Goal: Task Accomplishment & Management: Manage account settings

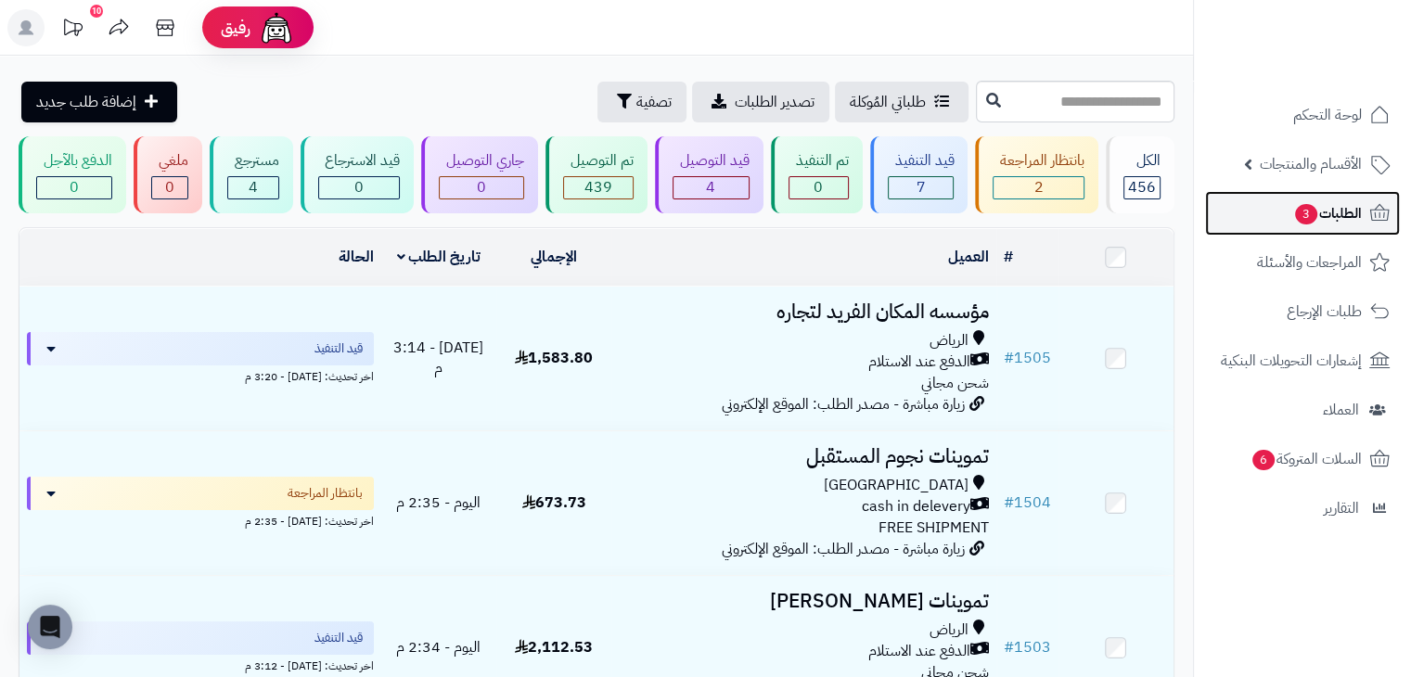
click at [1325, 223] on span "الطلبات 3" at bounding box center [1327, 213] width 69 height 26
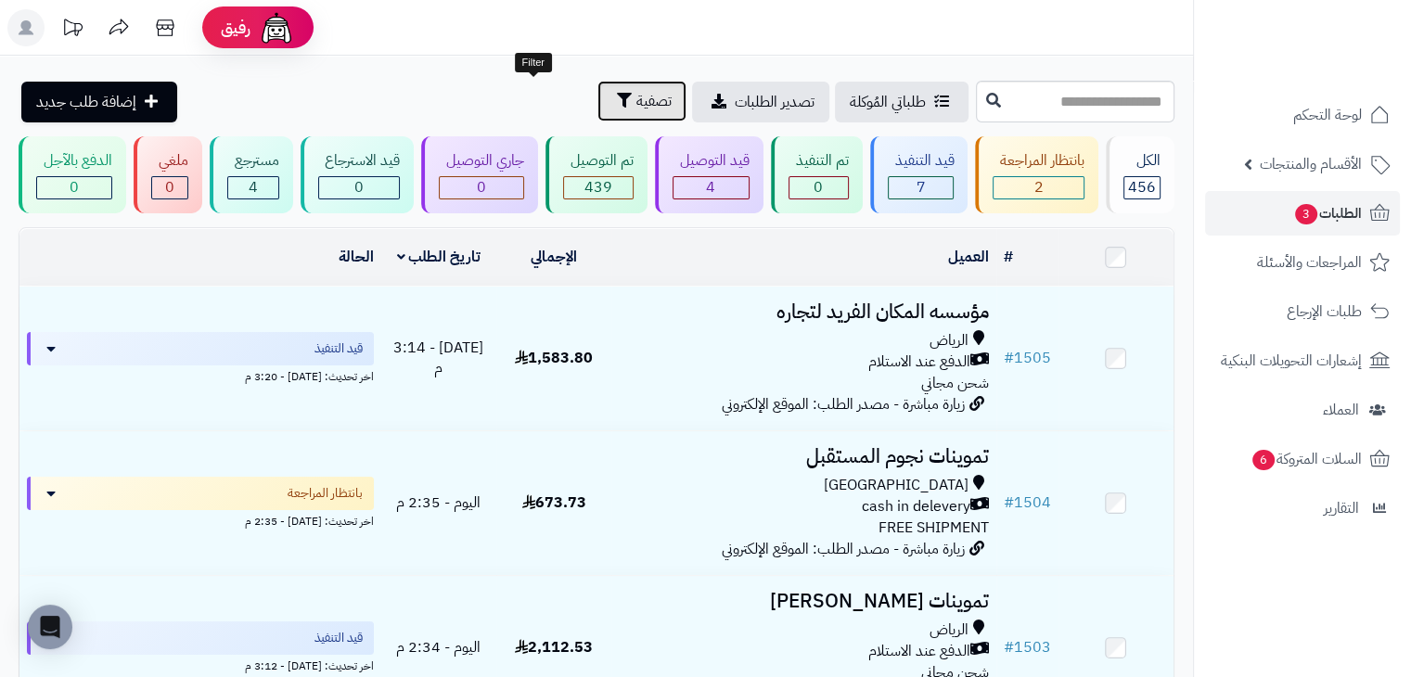
click at [636, 108] on span "تصفية" at bounding box center [653, 101] width 35 height 22
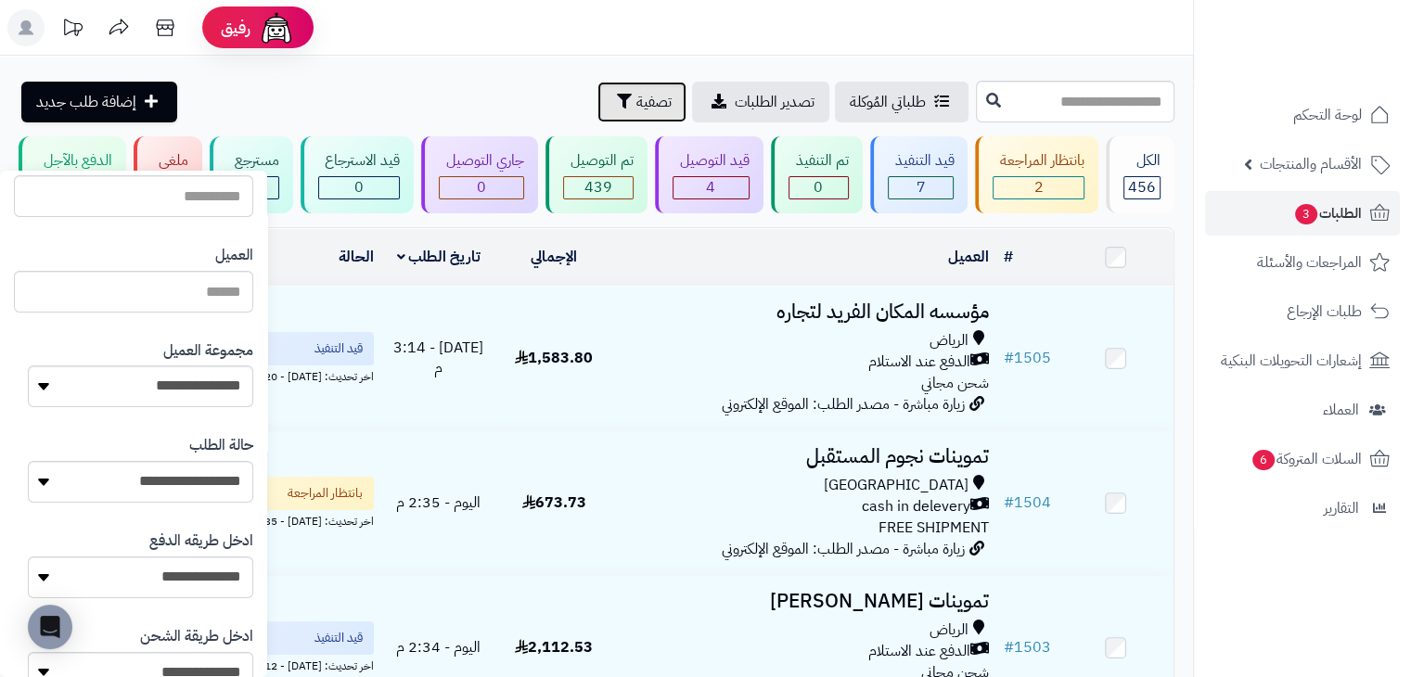
scroll to position [192, 0]
click at [133, 402] on select "**********" at bounding box center [140, 386] width 225 height 42
select select "*"
click at [28, 365] on select "**********" at bounding box center [140, 386] width 225 height 42
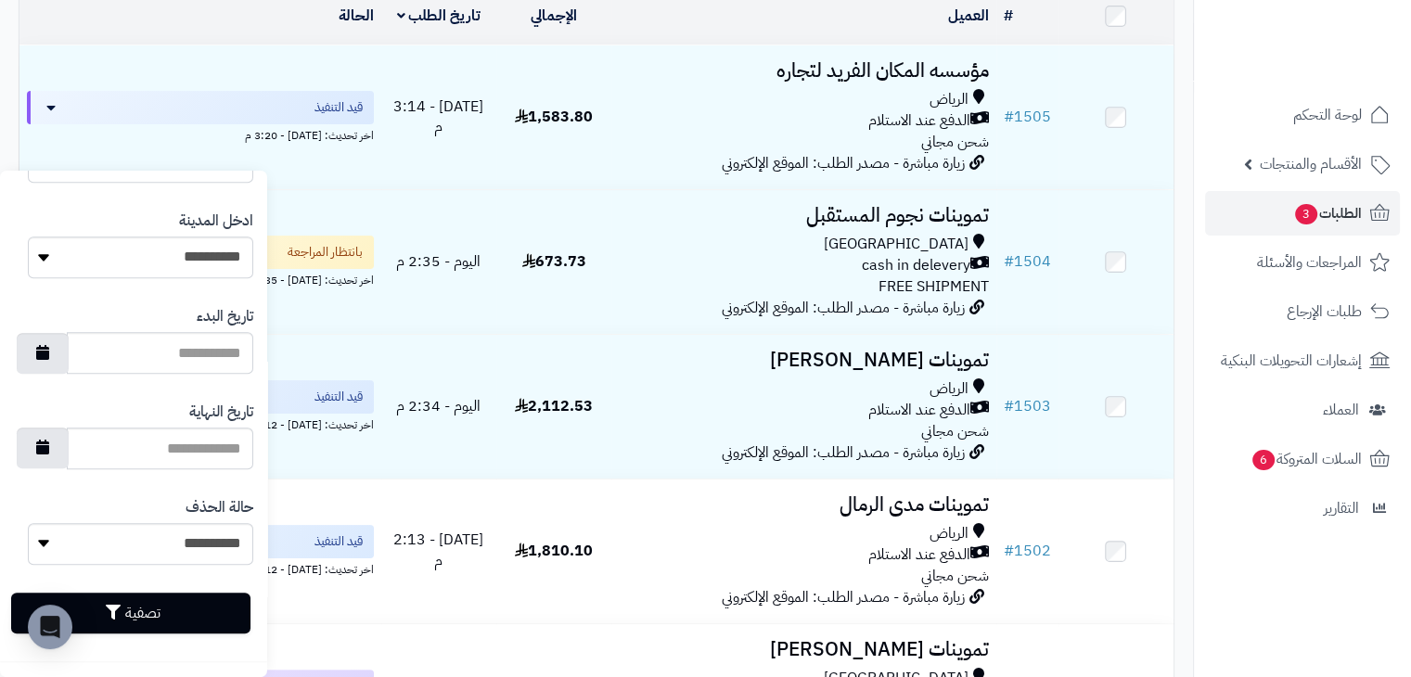
scroll to position [258, 0]
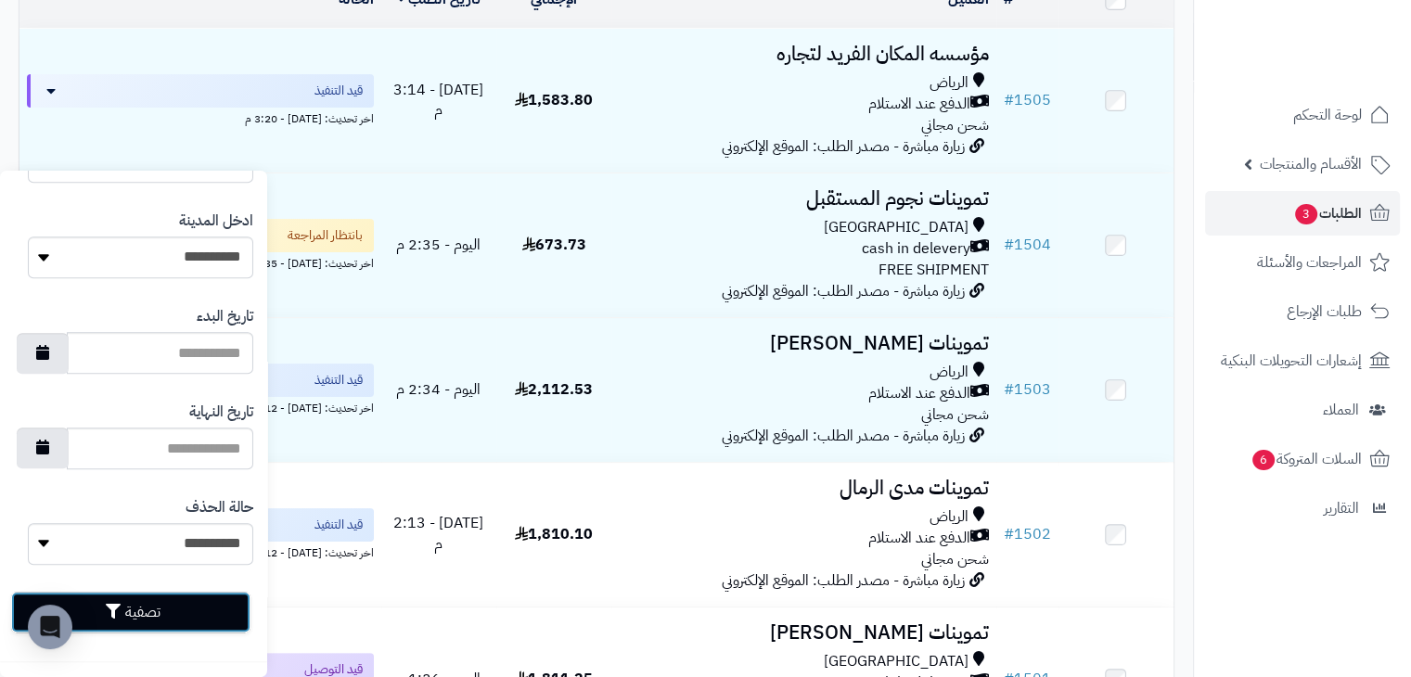
click at [146, 617] on button "تصفية" at bounding box center [130, 612] width 239 height 41
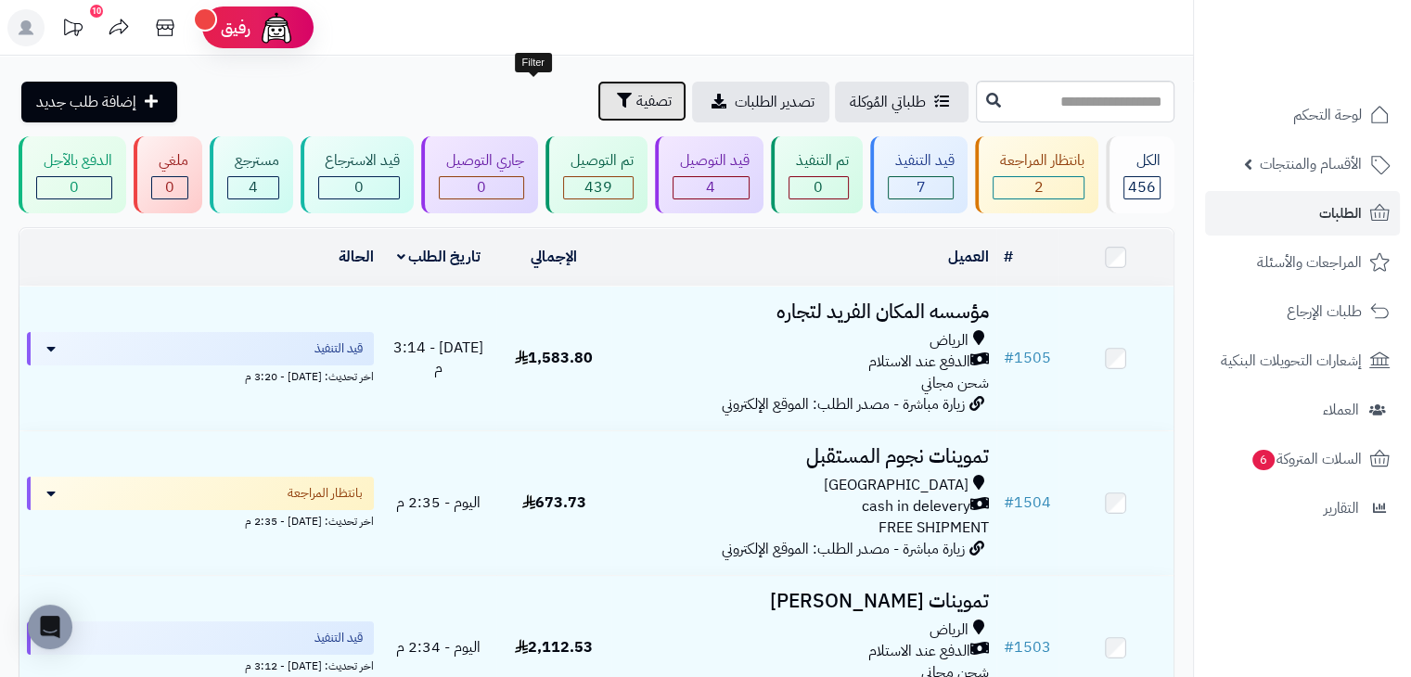
click at [597, 112] on button "تصفية" at bounding box center [641, 101] width 89 height 41
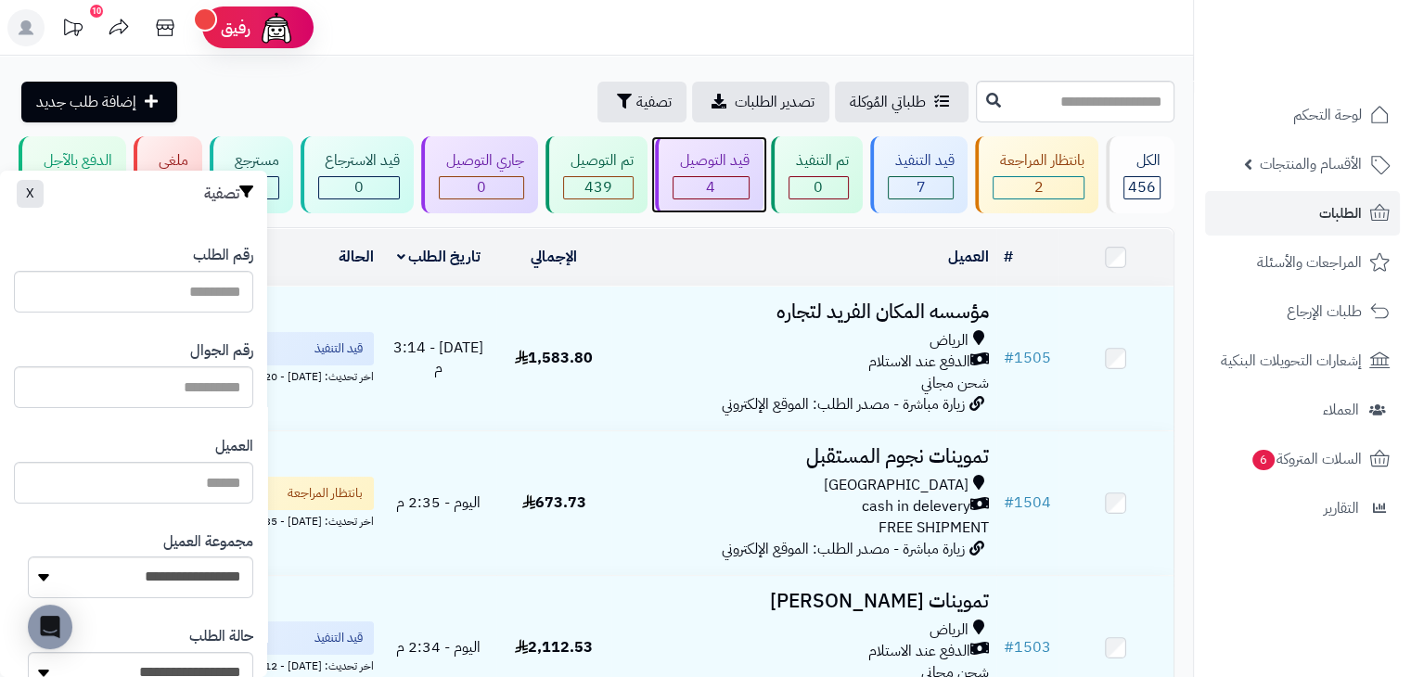
click at [724, 155] on div "قيد التوصيل" at bounding box center [710, 160] width 77 height 21
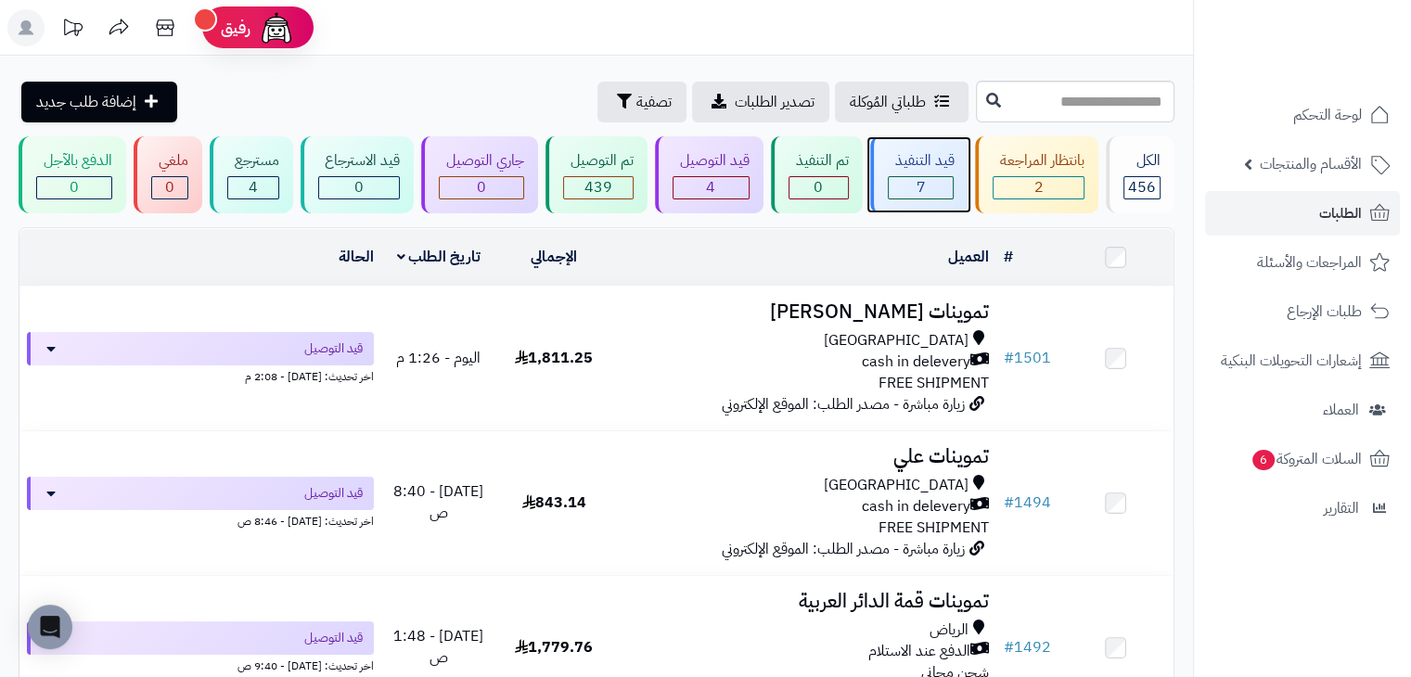
click at [915, 159] on div "قيد التنفيذ" at bounding box center [921, 160] width 67 height 21
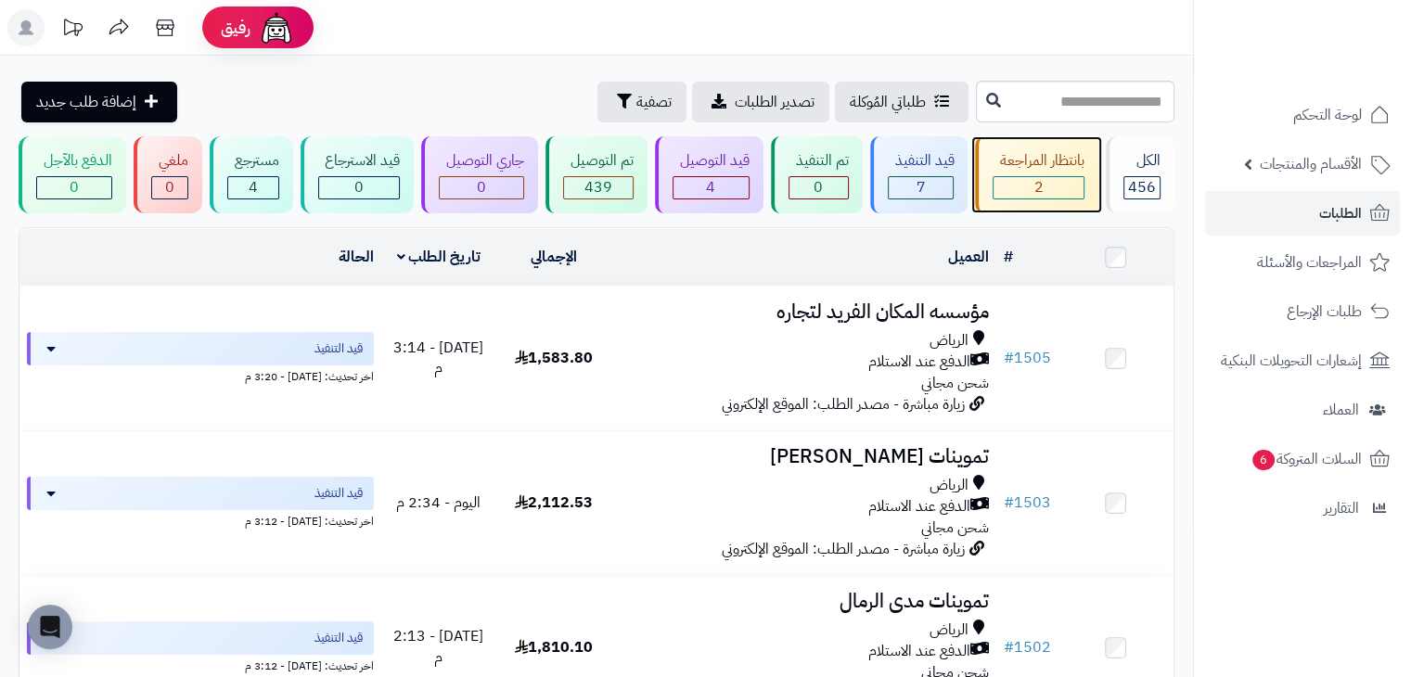
click at [1065, 146] on div "بانتظار المراجعة 2" at bounding box center [1036, 174] width 123 height 77
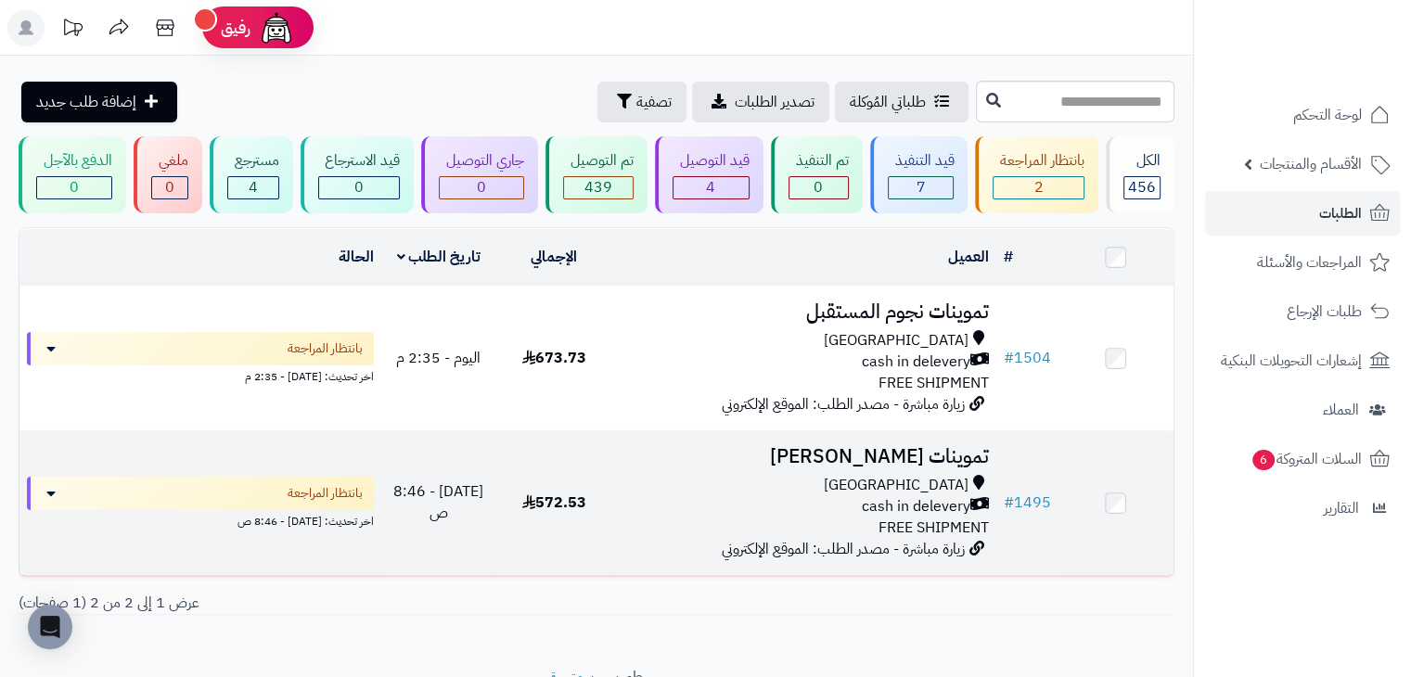
click at [567, 513] on td "572.53" at bounding box center [553, 503] width 115 height 144
click at [690, 503] on div "cash in delevery" at bounding box center [803, 506] width 369 height 21
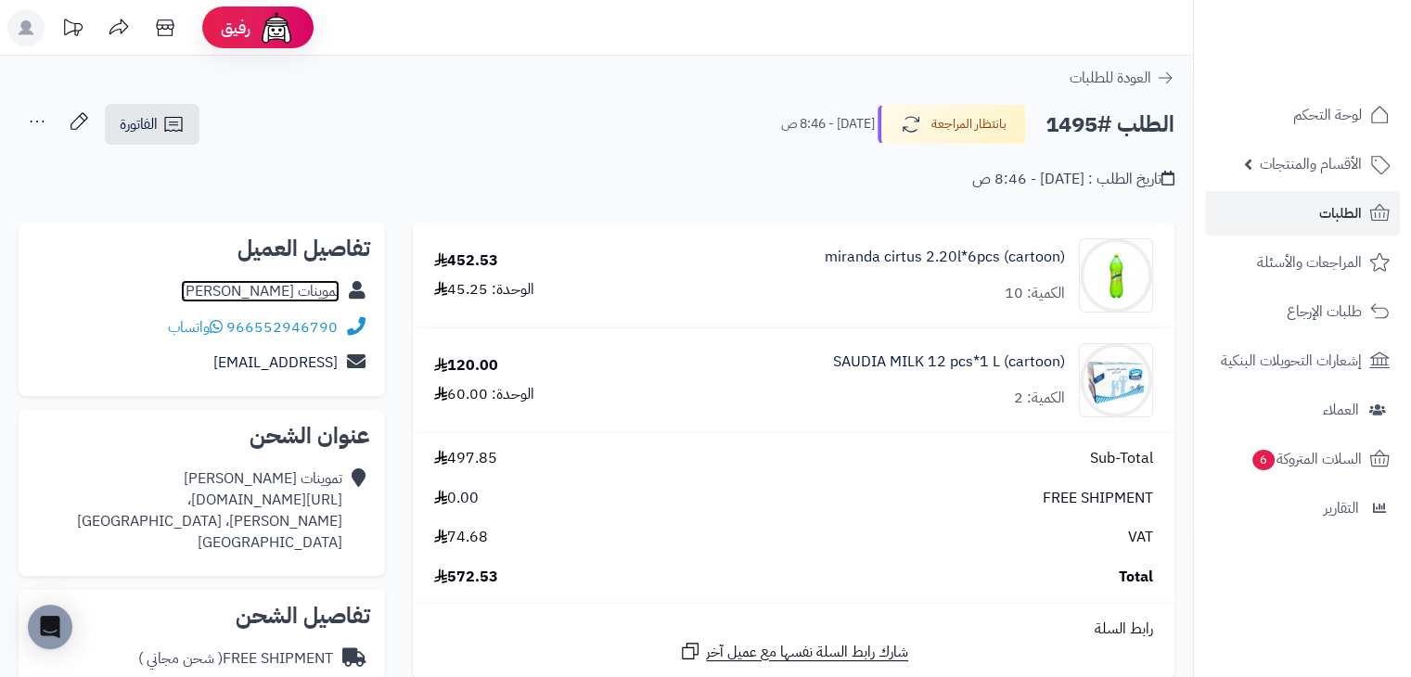
click at [327, 282] on link "تموينات نايف دبيان" at bounding box center [260, 291] width 159 height 22
click at [1330, 216] on span "الطلبات" at bounding box center [1340, 213] width 43 height 26
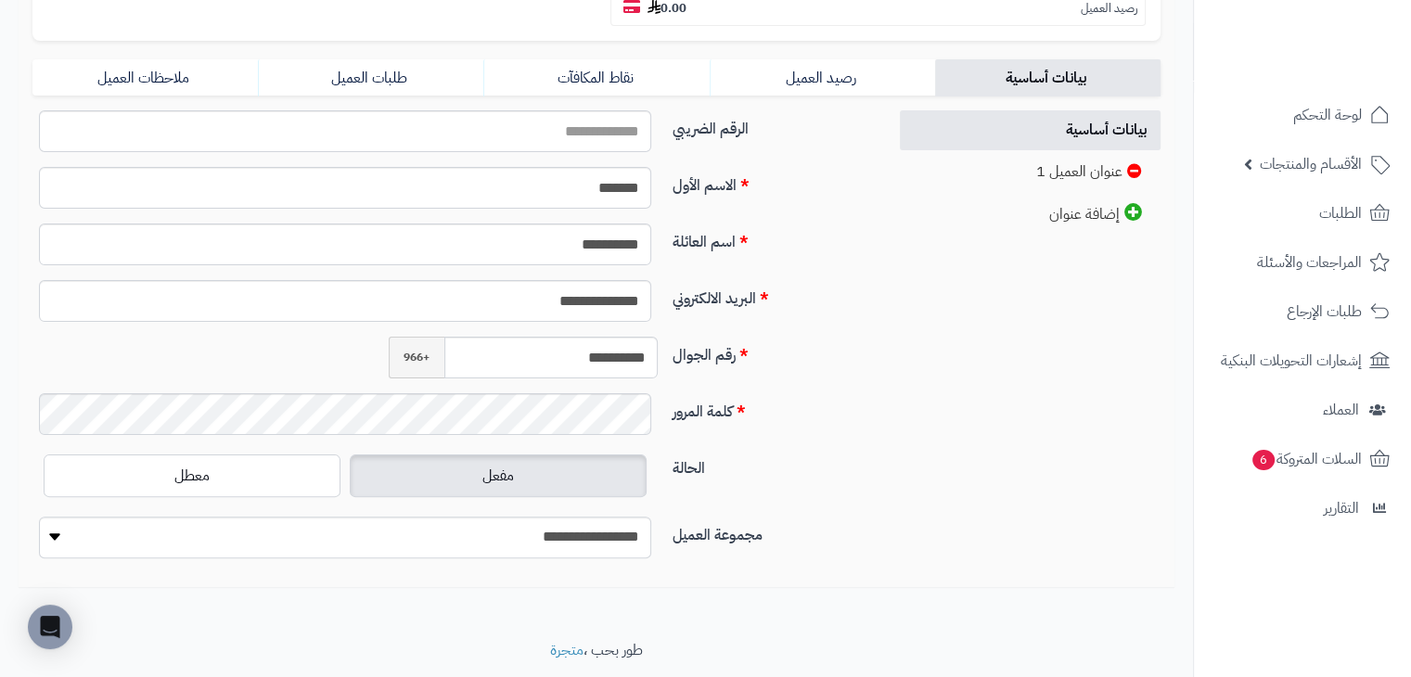
scroll to position [429, 0]
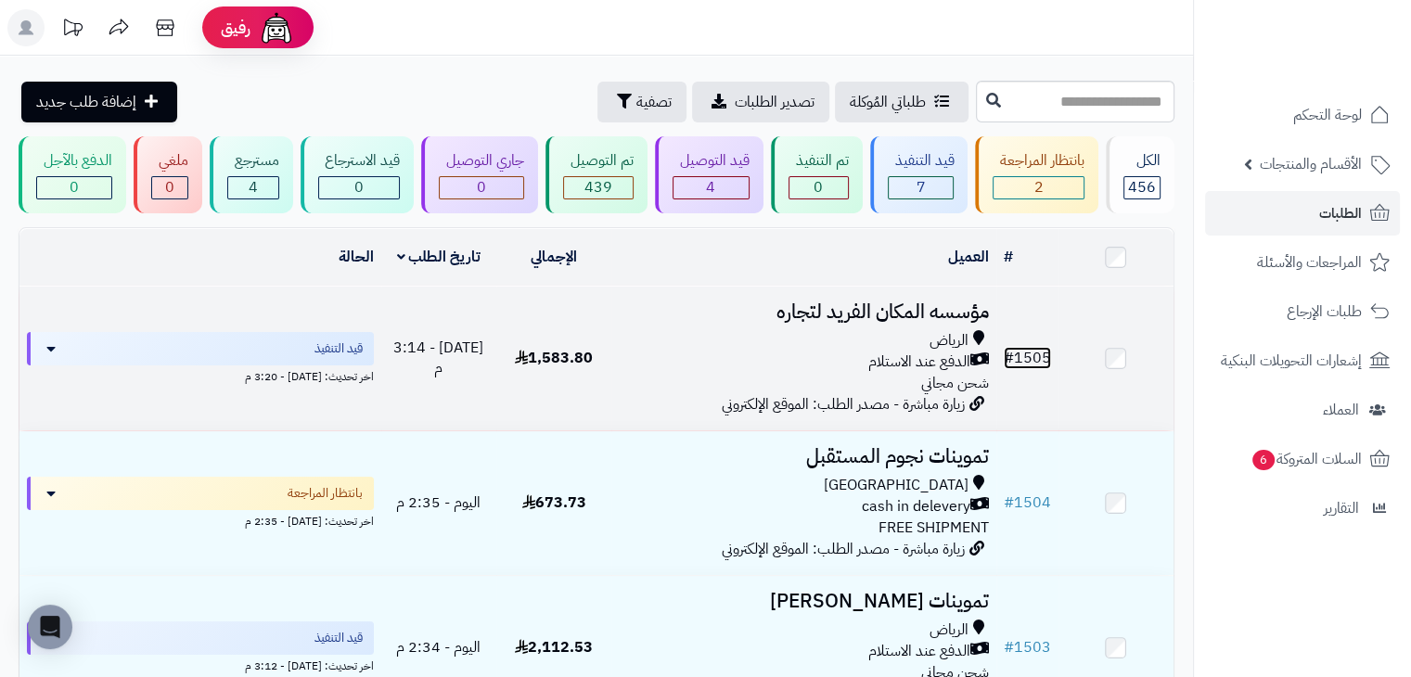
click at [1033, 354] on link "# 1505" at bounding box center [1027, 358] width 47 height 22
